Goal: Task Accomplishment & Management: Manage account settings

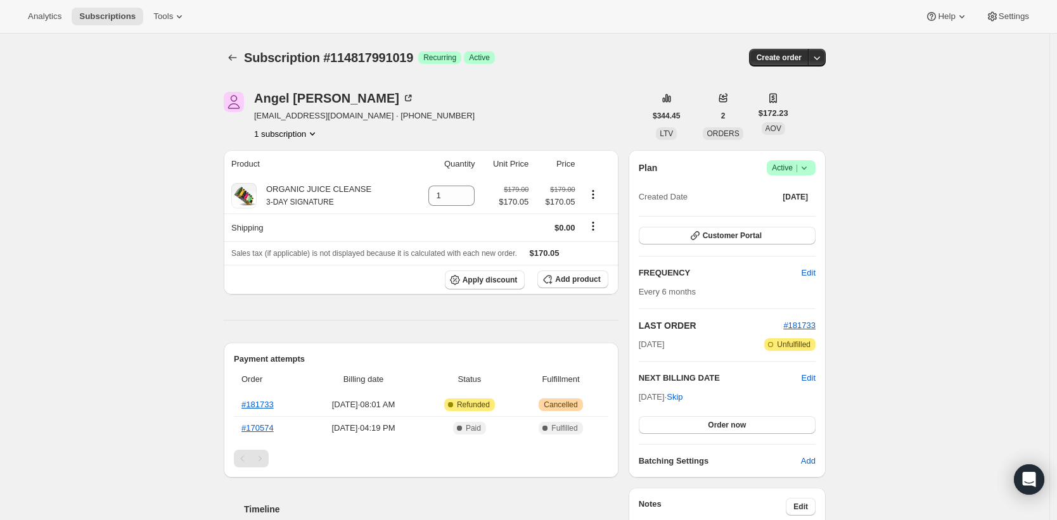
click at [801, 167] on icon at bounding box center [803, 168] width 13 height 13
click at [789, 208] on span "Cancel subscription" at bounding box center [790, 214] width 72 height 13
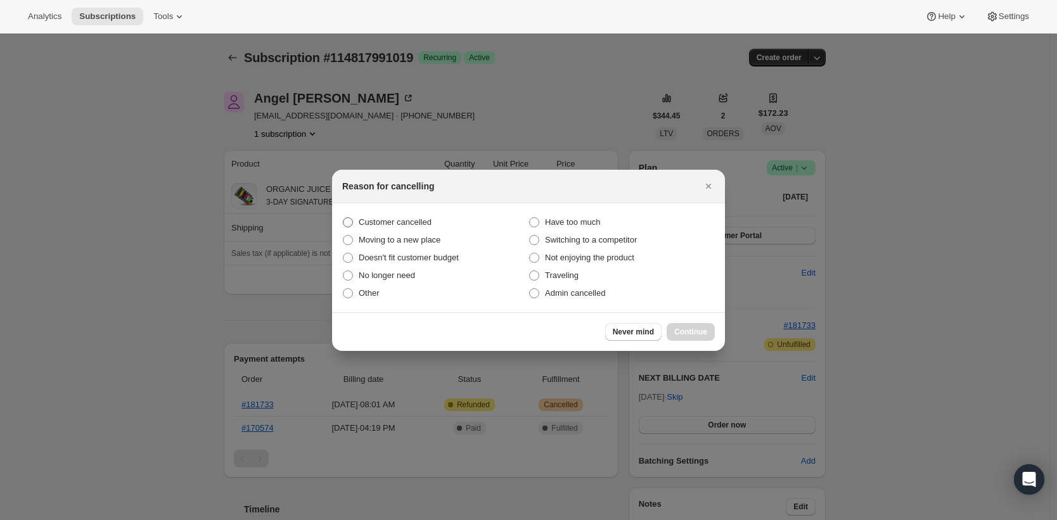
click at [443, 224] on label "Customer cancelled" at bounding box center [435, 222] width 186 height 18
click at [343, 218] on input "Customer cancelled" at bounding box center [343, 217] width 1 height 1
radio input "true"
click at [703, 335] on span "Continue" at bounding box center [690, 332] width 33 height 10
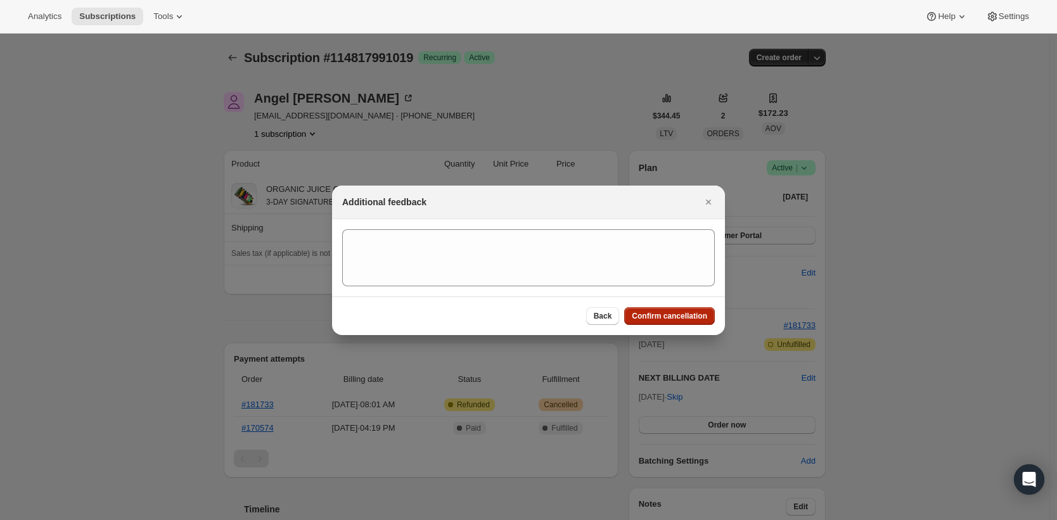
click at [637, 315] on span "Confirm cancellation" at bounding box center [669, 316] width 75 height 10
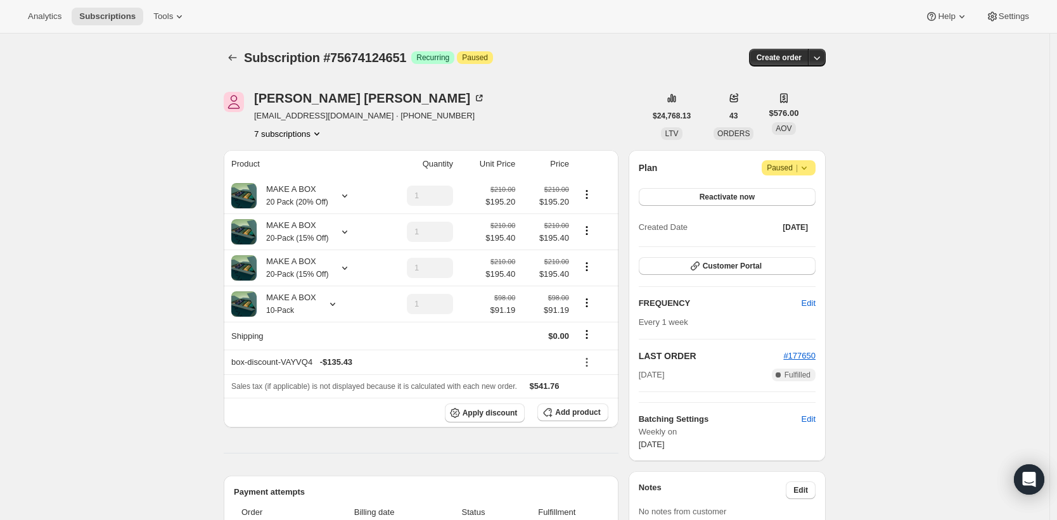
click at [793, 167] on span "Paused |" at bounding box center [788, 168] width 44 height 13
click at [808, 169] on icon at bounding box center [803, 168] width 13 height 13
click at [810, 162] on icon at bounding box center [803, 168] width 13 height 13
click at [801, 165] on icon at bounding box center [803, 168] width 13 height 13
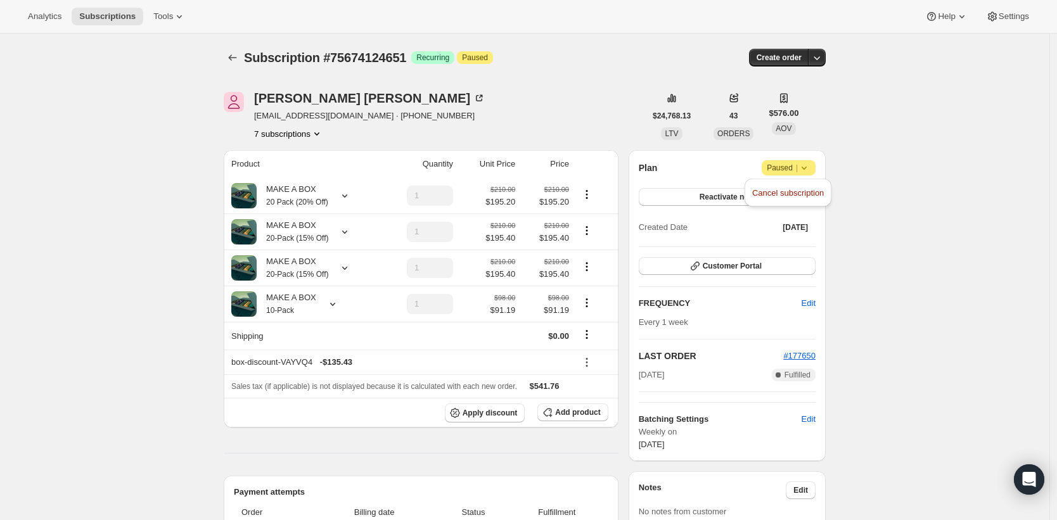
click at [801, 165] on icon at bounding box center [803, 168] width 13 height 13
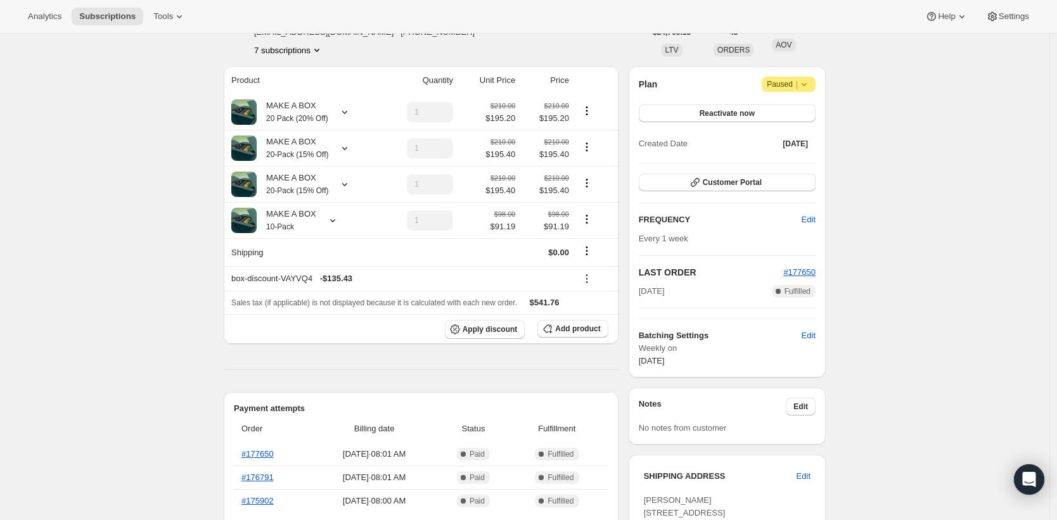
scroll to position [67, 0]
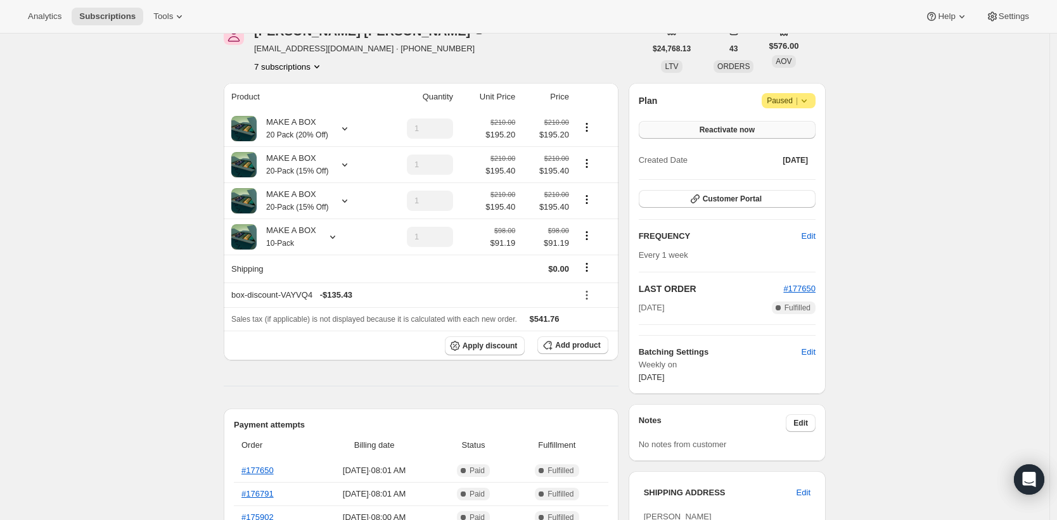
click at [725, 124] on button "Reactivate now" at bounding box center [726, 130] width 177 height 18
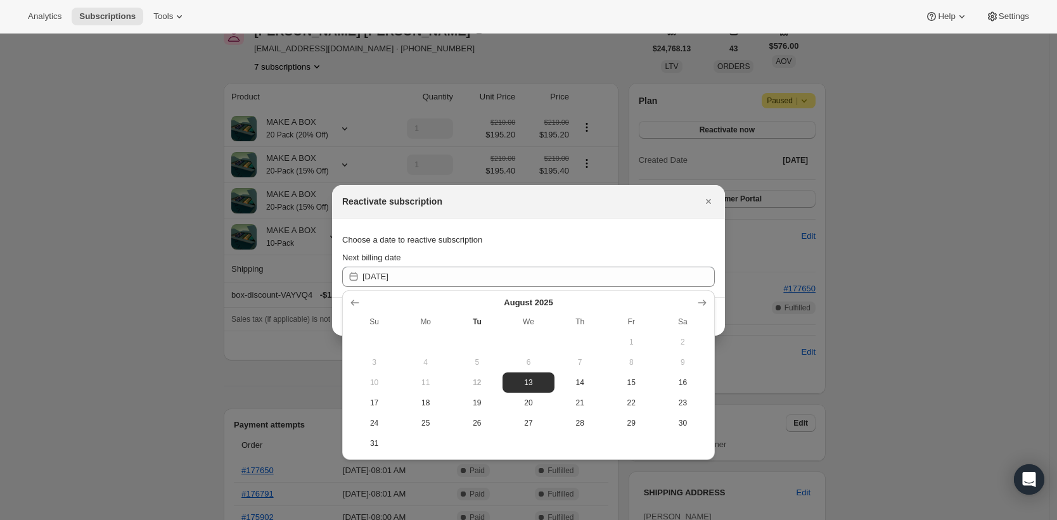
click at [658, 242] on div "Choose a date to reactive subscription" at bounding box center [528, 240] width 372 height 23
click at [682, 231] on div "Choose a date to reactive subscription" at bounding box center [528, 240] width 372 height 23
click at [659, 221] on section "Choose a date to reactive subscription Next billing date [DATE]" at bounding box center [528, 258] width 393 height 79
click at [538, 383] on span "13" at bounding box center [527, 383] width 41 height 10
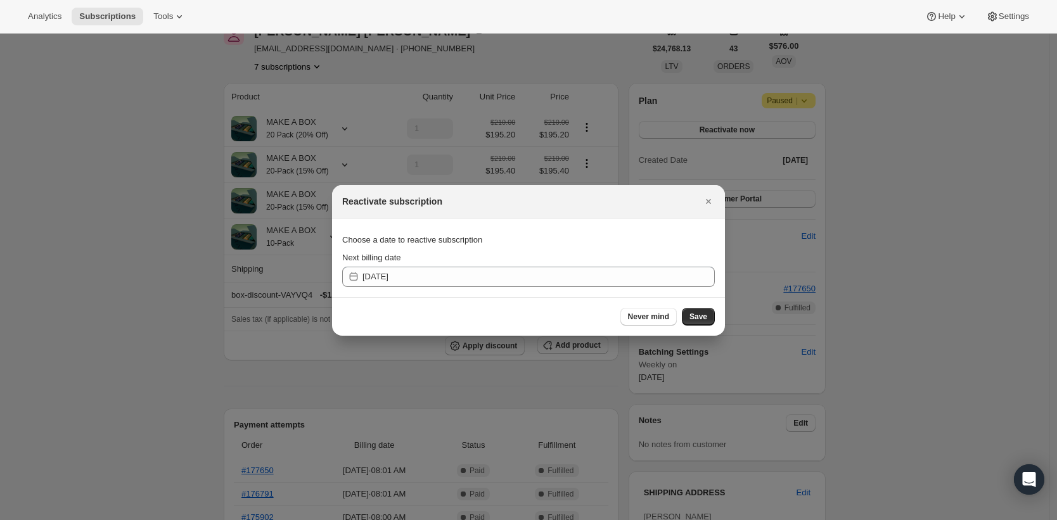
click at [695, 306] on div "Never mind Save" at bounding box center [528, 316] width 393 height 39
click at [696, 314] on span "Save" at bounding box center [698, 317] width 18 height 10
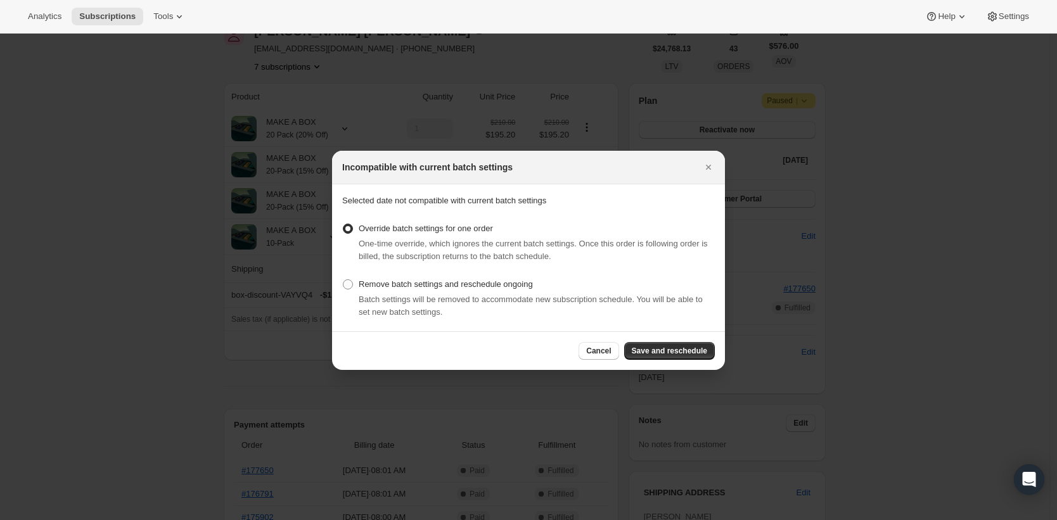
click at [569, 301] on span "Batch settings will be removed to accommodate new subscription schedule. You wi…" at bounding box center [531, 306] width 344 height 22
click at [471, 298] on span "Batch settings will be removed to accommodate new subscription schedule. You wi…" at bounding box center [531, 306] width 344 height 22
click at [346, 288] on span ":rbf:" at bounding box center [348, 284] width 10 height 10
click at [343, 280] on input "Remove batch settings and reschedule ongoing" at bounding box center [343, 279] width 1 height 1
radio input "true"
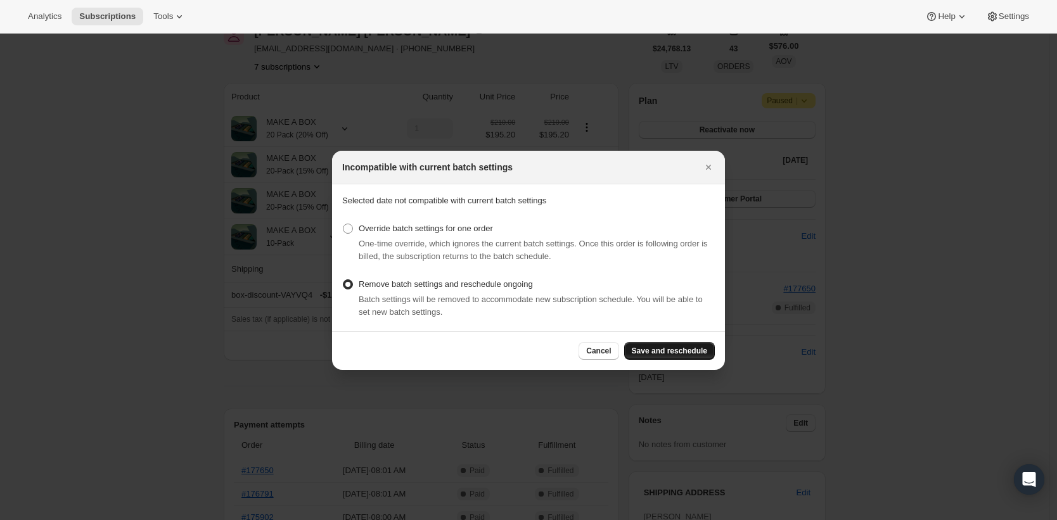
click at [687, 355] on span "Save and reschedule" at bounding box center [669, 351] width 75 height 10
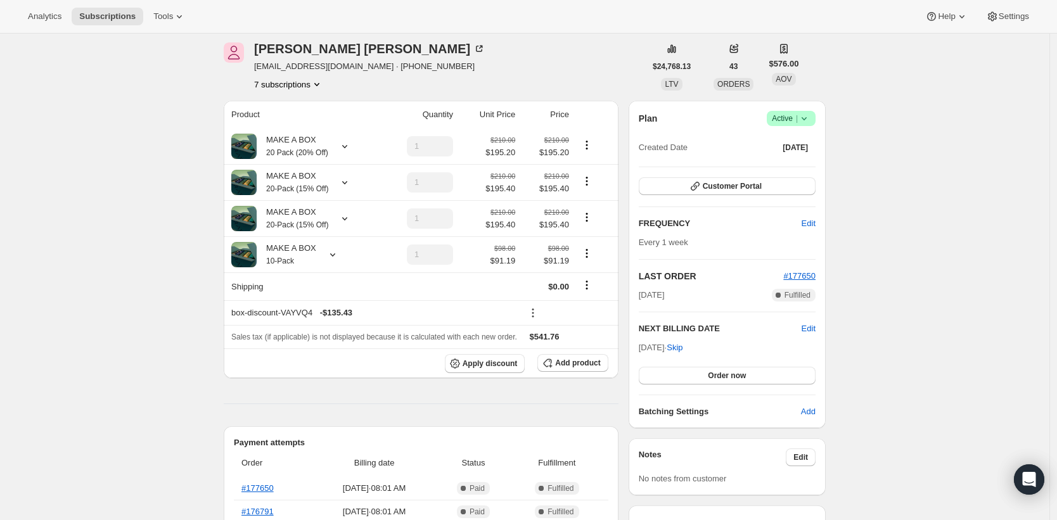
scroll to position [116, 0]
